Goal: Contribute content: Add original content to the website for others to see

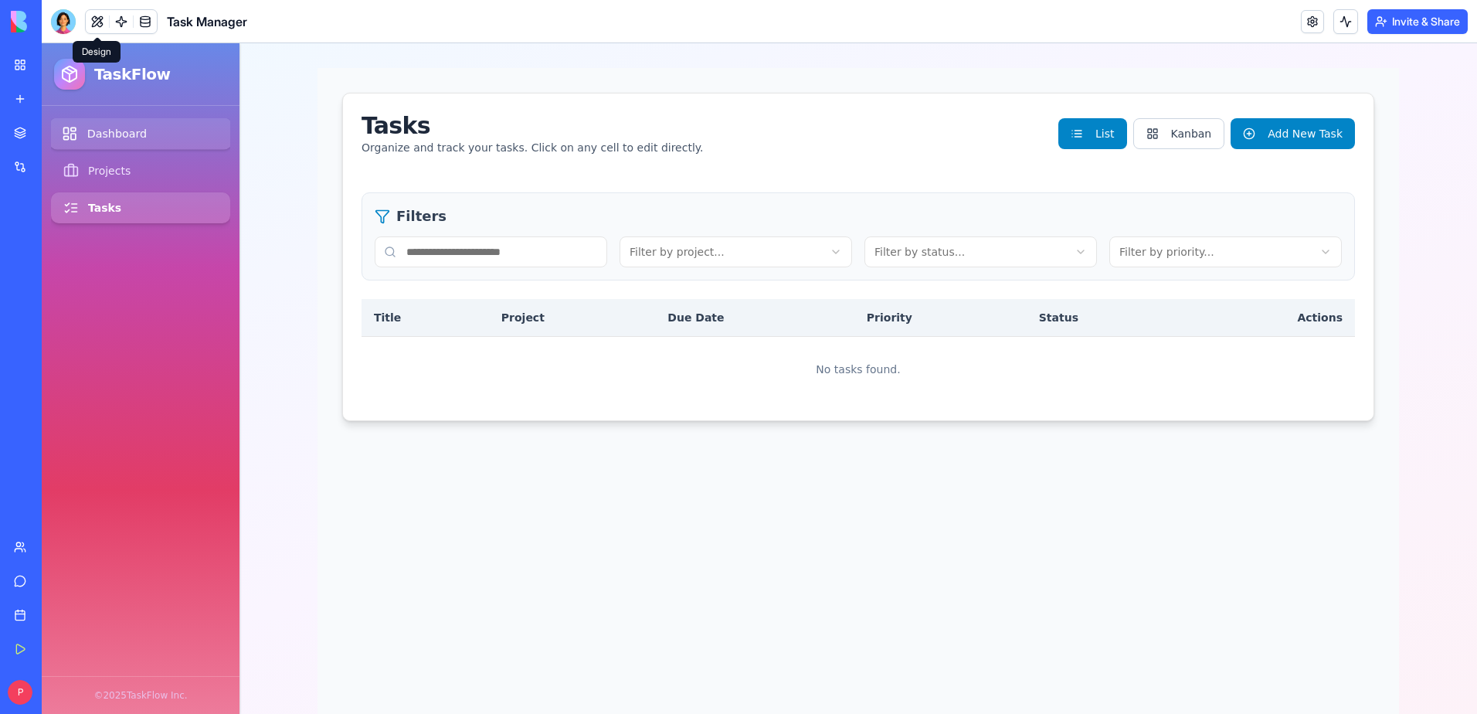
click at [81, 128] on link "Dashboard" at bounding box center [140, 134] width 183 height 32
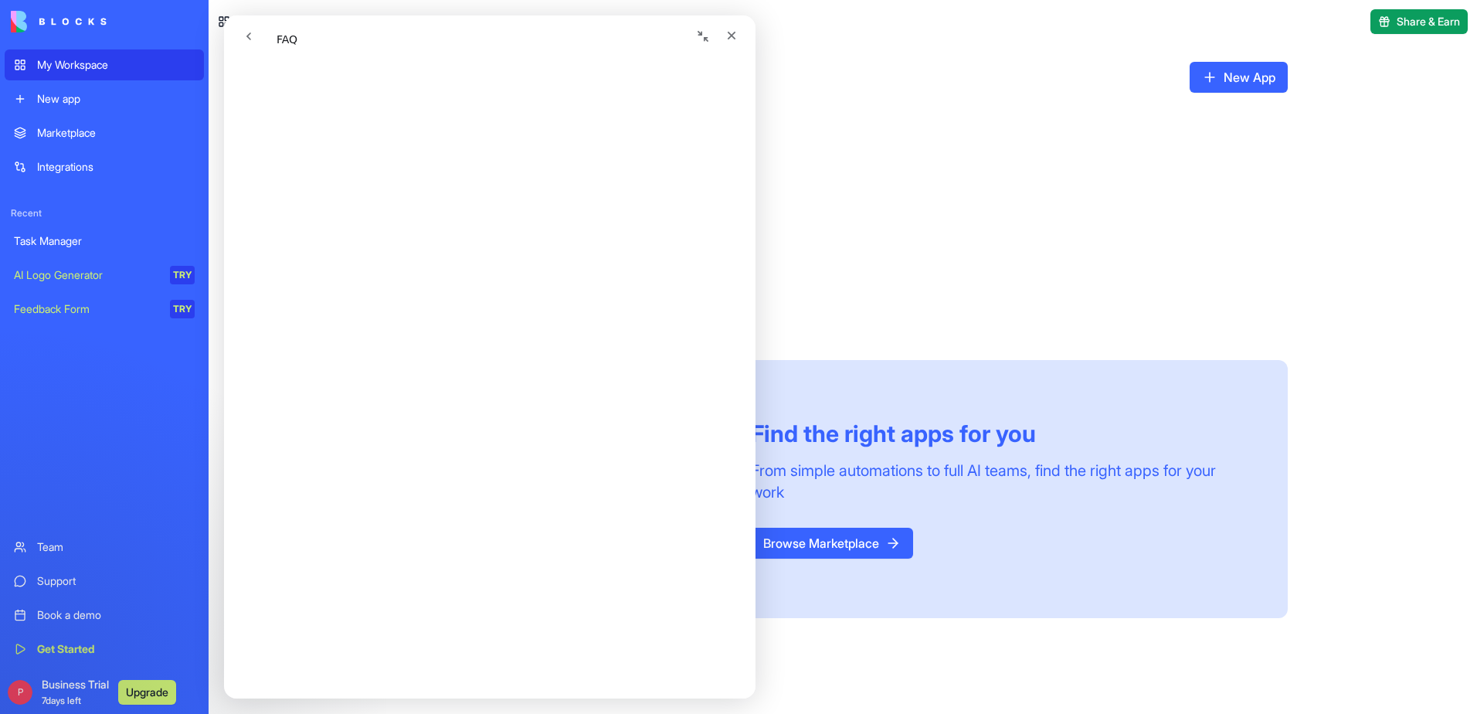
scroll to position [77, 0]
click at [728, 34] on icon "Close" at bounding box center [731, 35] width 12 height 12
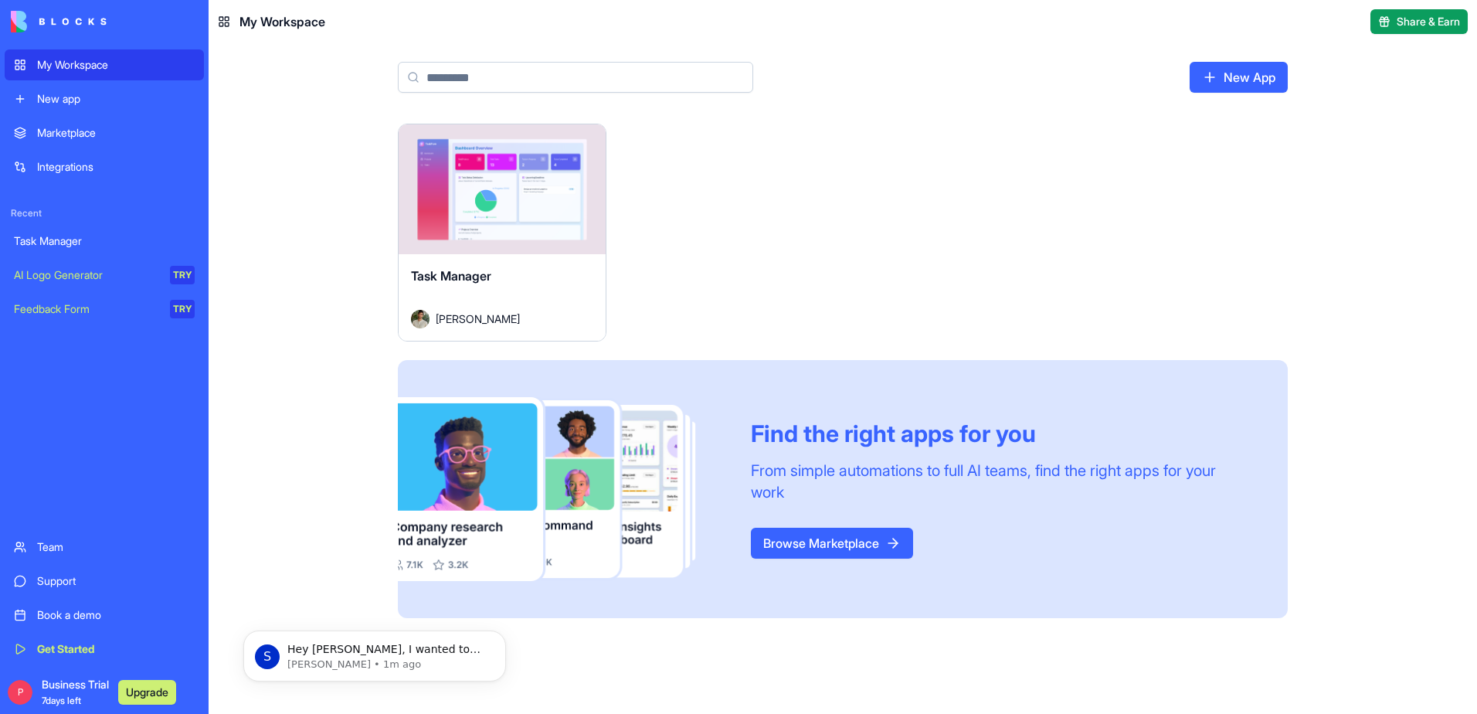
scroll to position [0, 0]
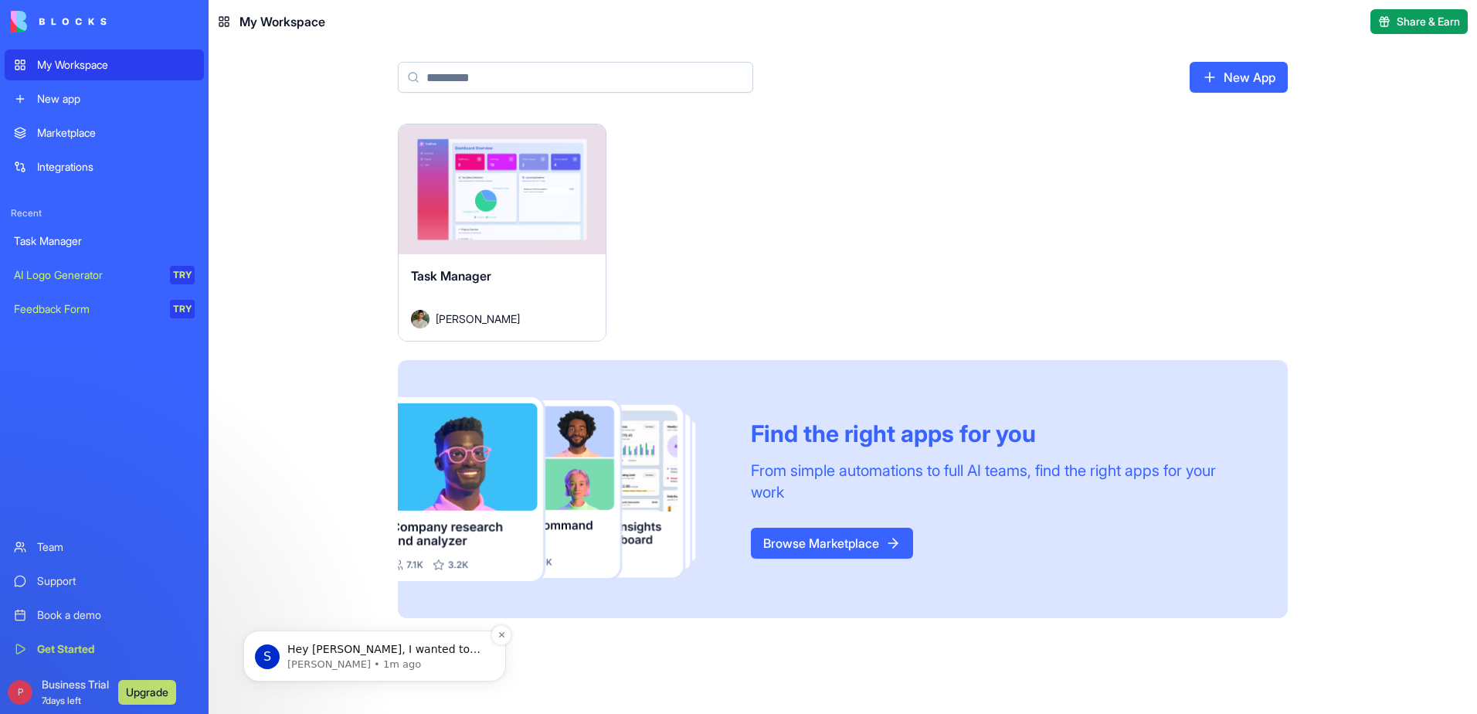
click at [424, 646] on span "Hey [PERSON_NAME], I wanted to reach out to make sure everything in Blocks is r…" at bounding box center [386, 695] width 199 height 104
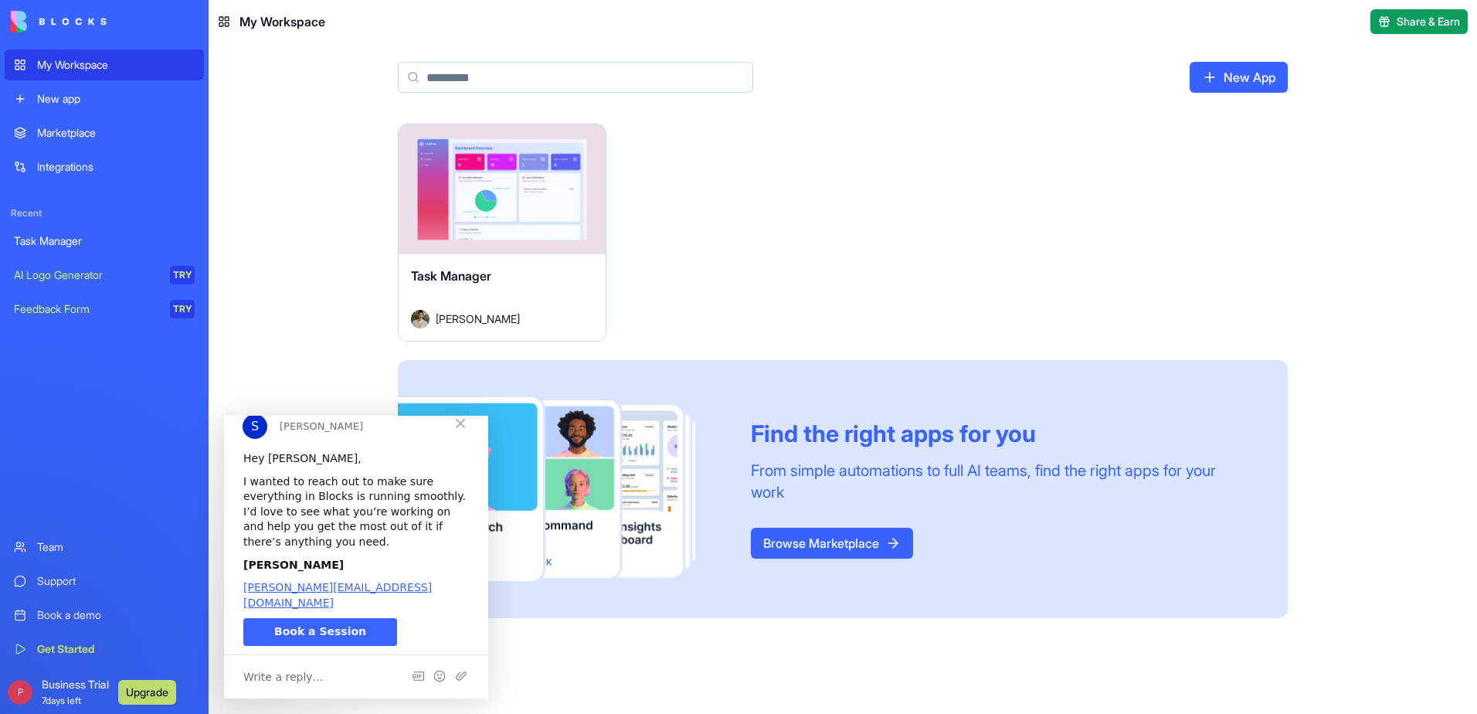
click at [69, 97] on div "New app" at bounding box center [116, 98] width 158 height 15
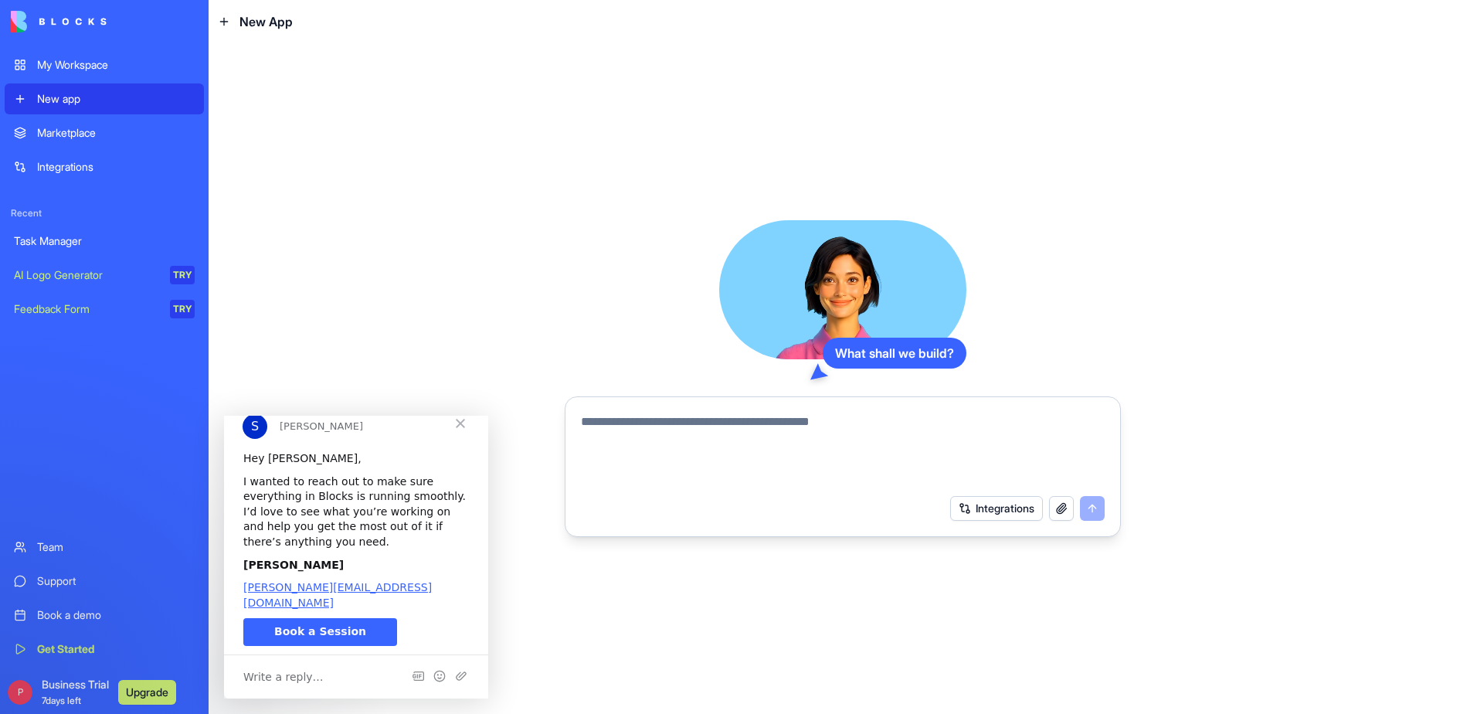
click at [458, 440] on span "Close" at bounding box center [461, 424] width 56 height 56
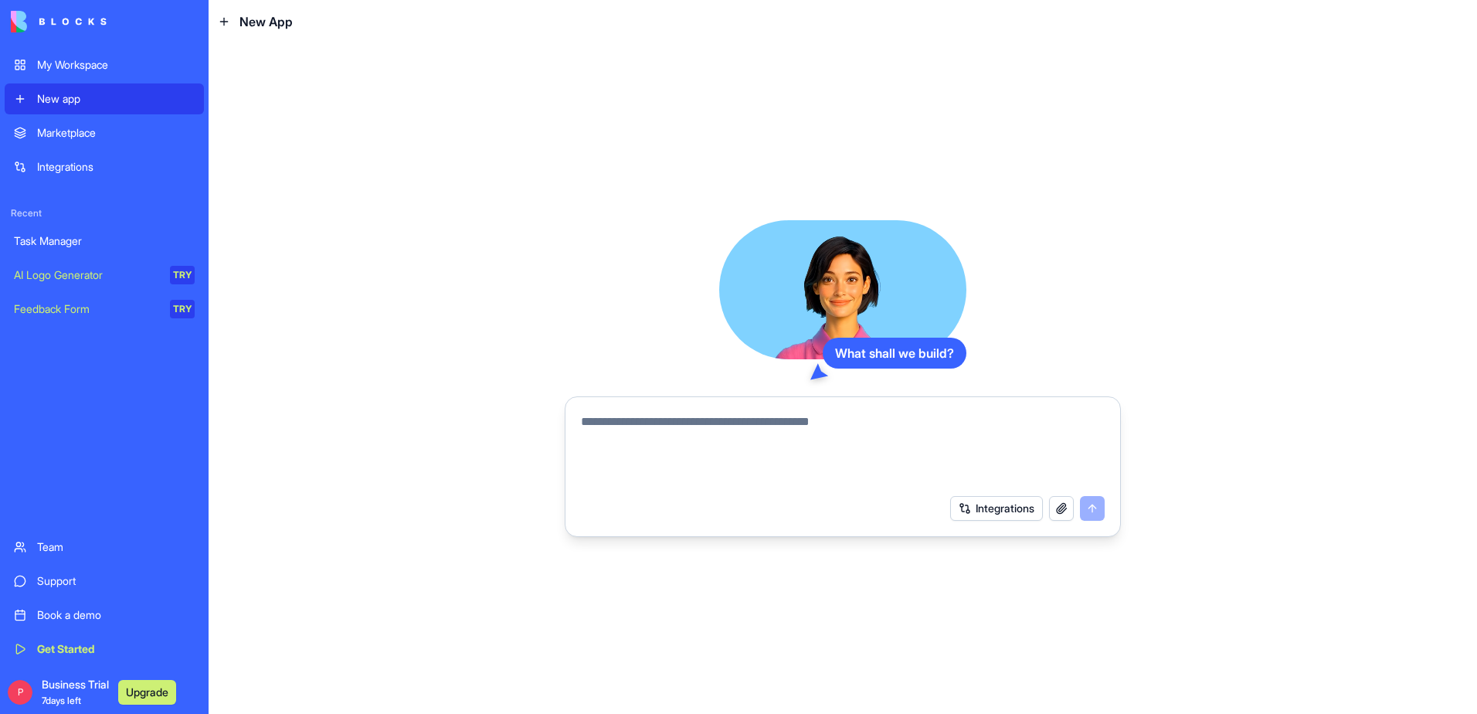
click at [780, 423] on textarea at bounding box center [843, 450] width 524 height 74
type textarea "**********"
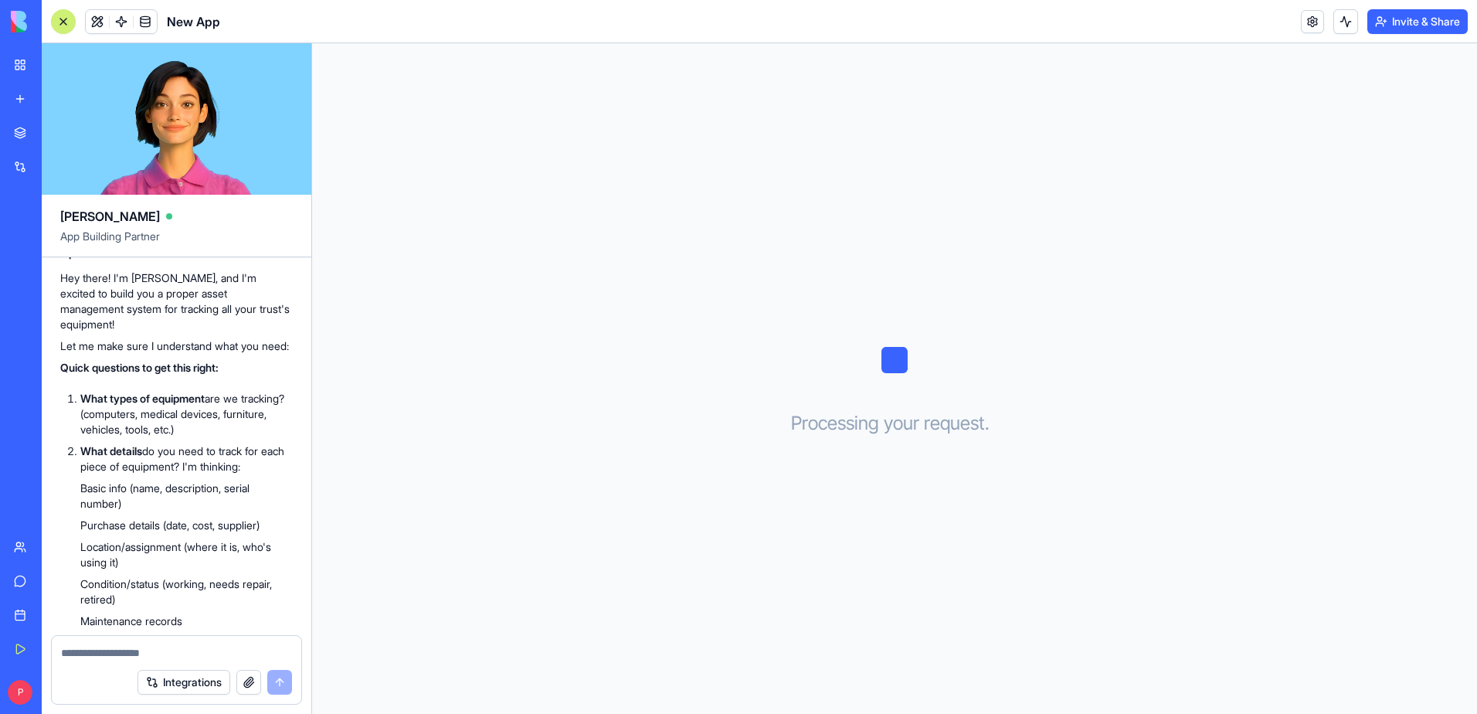
scroll to position [200, 0]
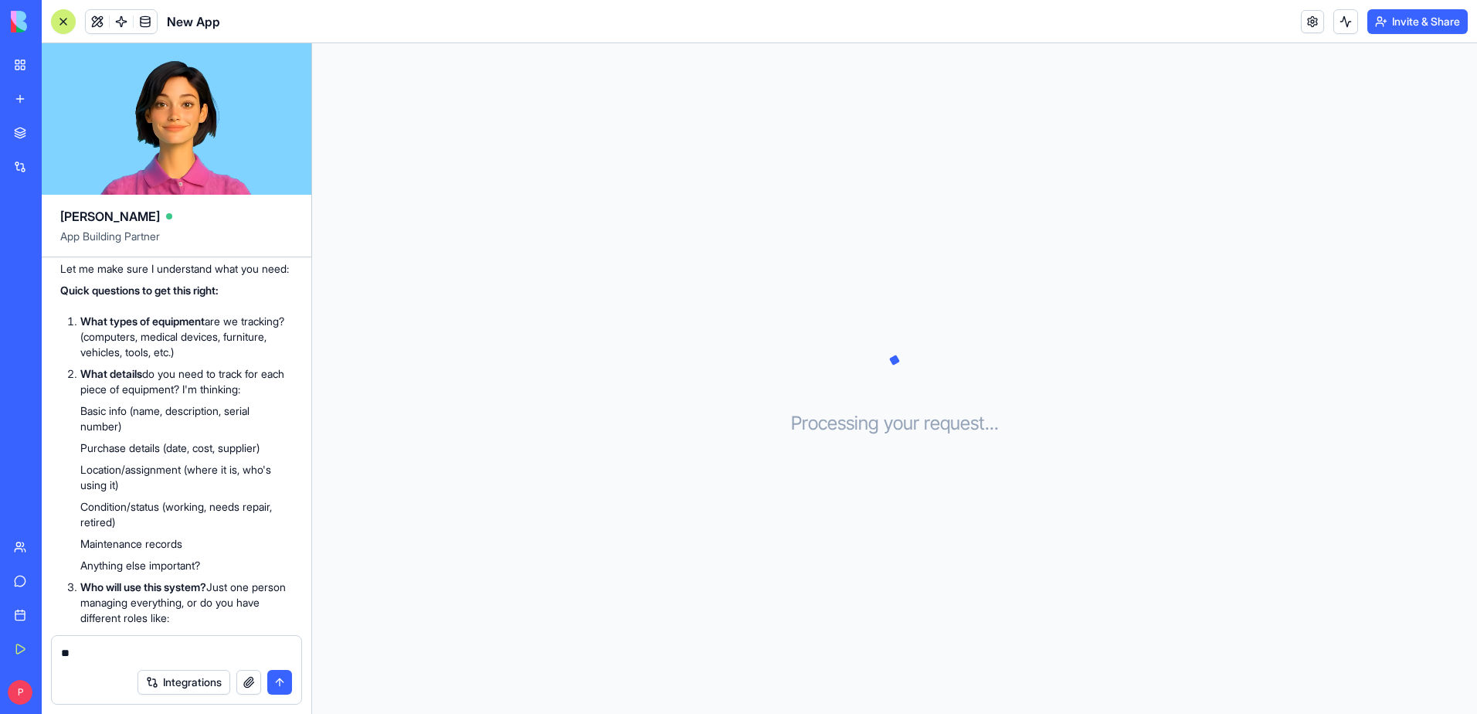
type textarea "*"
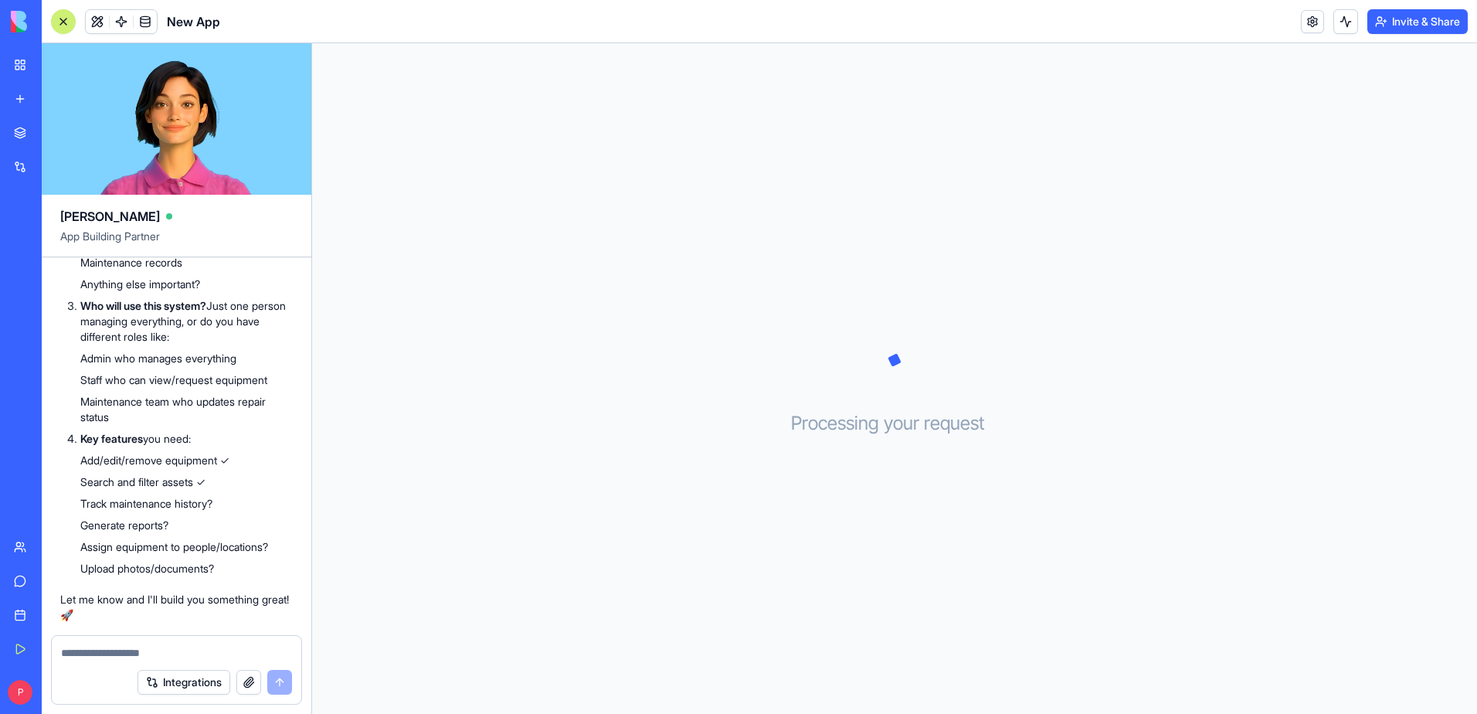
scroll to position [509, 0]
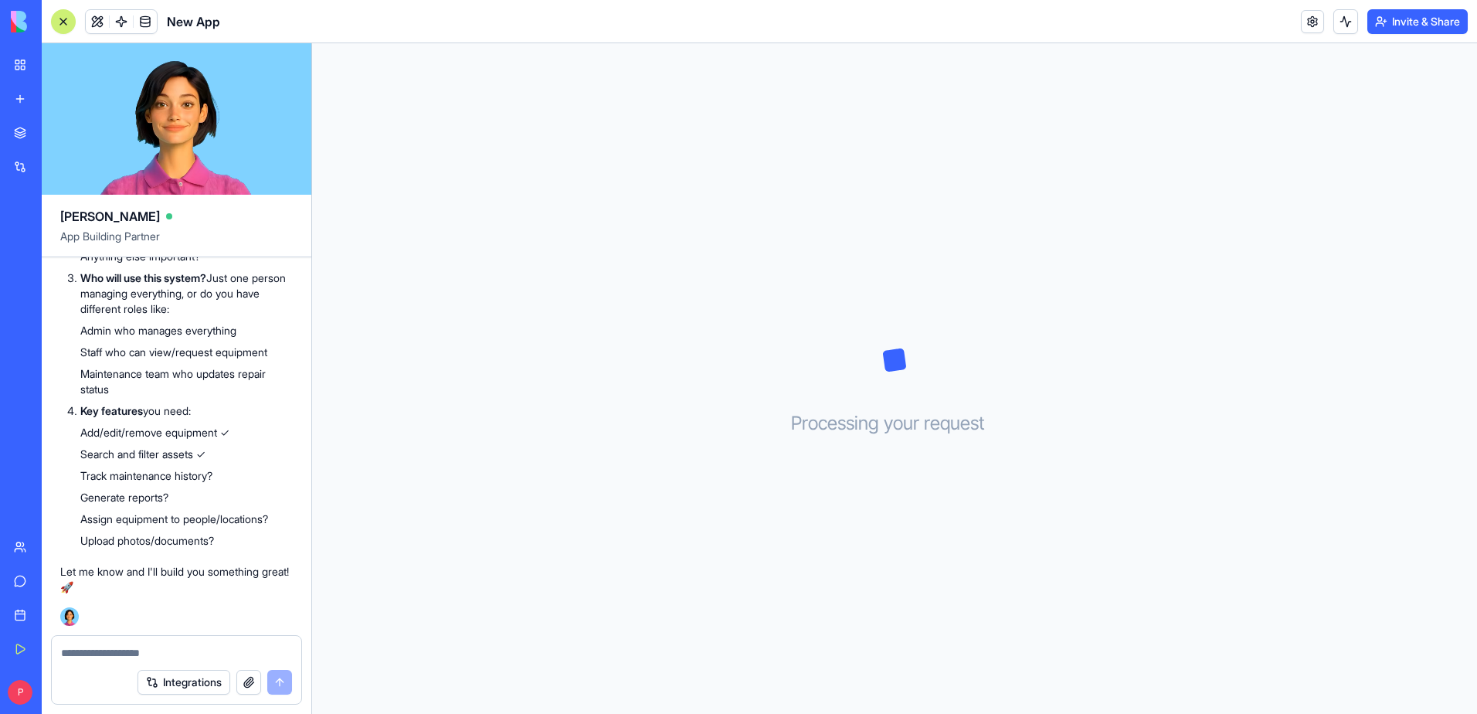
click at [172, 651] on textarea at bounding box center [176, 652] width 231 height 15
type textarea "**********"
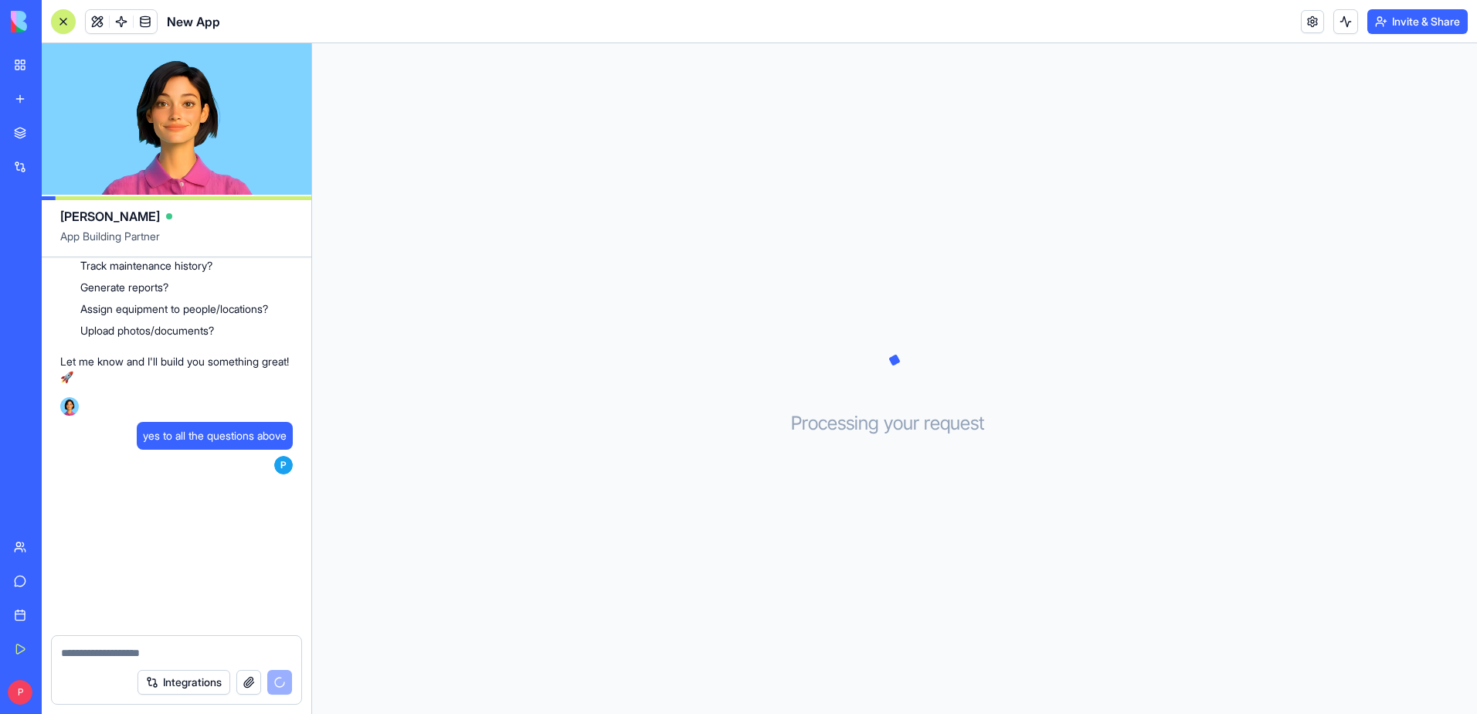
scroll to position [763, 0]
